Goal: Navigation & Orientation: Find specific page/section

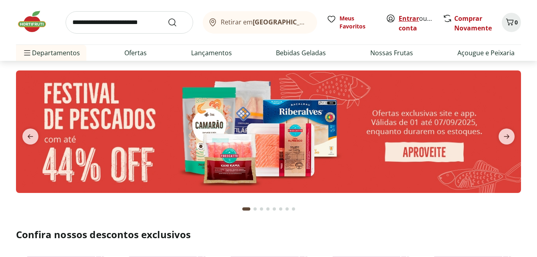
click at [416, 17] on link "Entrar" at bounding box center [409, 18] width 20 height 9
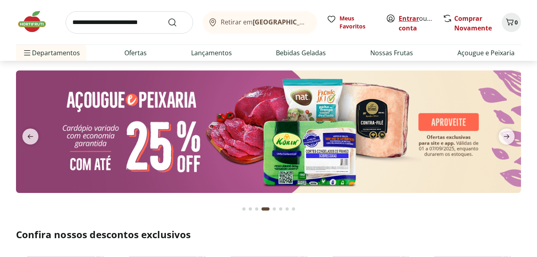
click at [411, 16] on link "Entrar" at bounding box center [409, 18] width 20 height 9
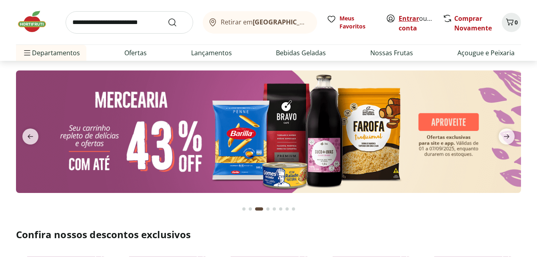
click at [410, 20] on link "Entrar" at bounding box center [409, 18] width 20 height 9
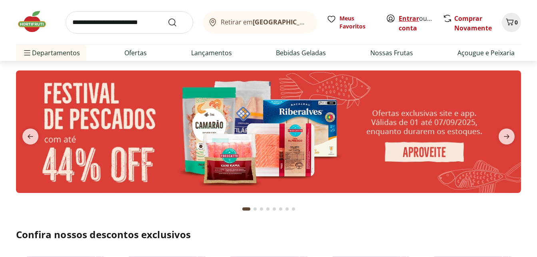
click at [409, 14] on link "Entrar" at bounding box center [409, 18] width 20 height 9
click at [407, 19] on link "Entrar" at bounding box center [409, 18] width 20 height 9
click at [469, 19] on link "Comprar Novamente" at bounding box center [473, 23] width 38 height 18
click at [409, 18] on link "Entrar" at bounding box center [409, 18] width 20 height 9
click at [368, 127] on img at bounding box center [268, 131] width 505 height 122
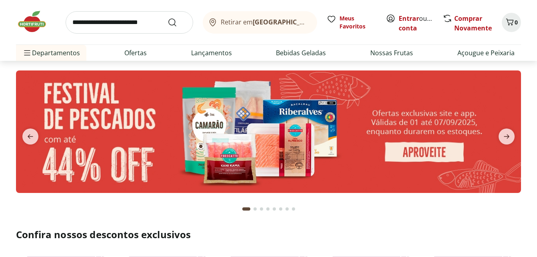
select select "**********"
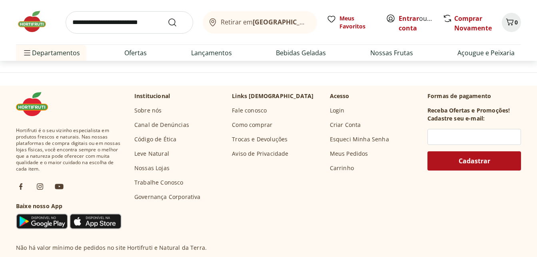
scroll to position [576, 0]
